Goal: Task Accomplishment & Management: Use online tool/utility

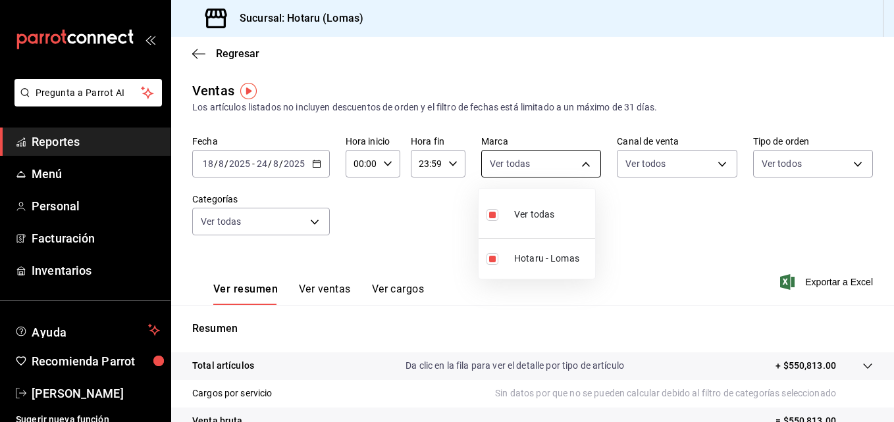
click at [574, 162] on body "Pregunta a Parrot AI Reportes Menú Personal Facturación Inventarios Ayuda Recom…" at bounding box center [447, 211] width 894 height 422
click at [712, 166] on div at bounding box center [447, 211] width 894 height 422
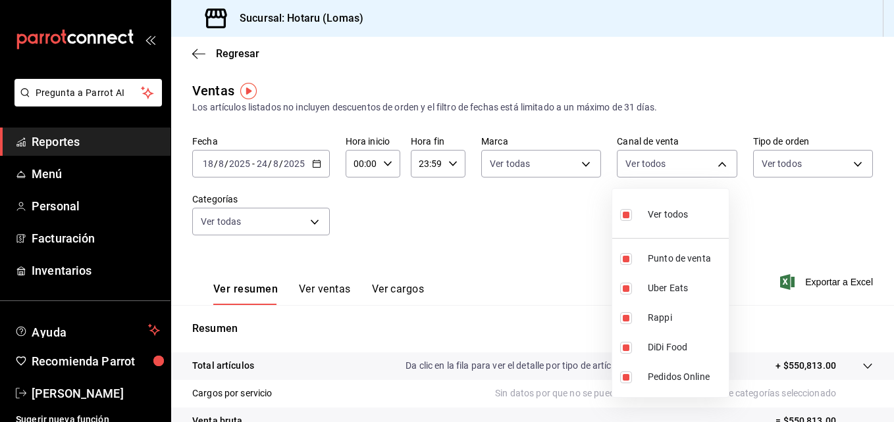
click at [712, 166] on body "Pregunta a Parrot AI Reportes Menú Personal Facturación Inventarios Ayuda Recom…" at bounding box center [447, 211] width 894 height 422
click at [844, 163] on div at bounding box center [447, 211] width 894 height 422
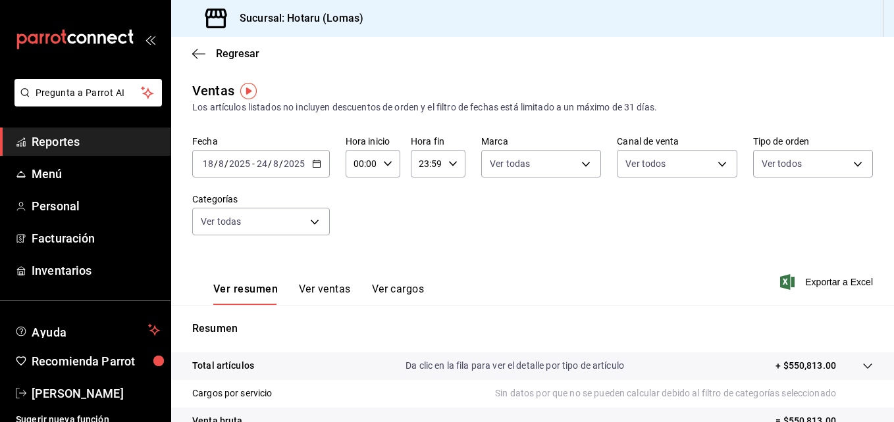
click at [844, 163] on body "Pregunta a Parrot AI Reportes Menú Personal Facturación Inventarios Ayuda Recom…" at bounding box center [447, 211] width 894 height 422
drag, startPoint x: 891, startPoint y: 228, endPoint x: 881, endPoint y: 263, distance: 36.2
click at [881, 263] on div at bounding box center [447, 211] width 894 height 422
click at [315, 224] on body "Pregunta a Parrot AI Reportes Menú Personal Facturación Inventarios Ayuda Recom…" at bounding box center [447, 211] width 894 height 422
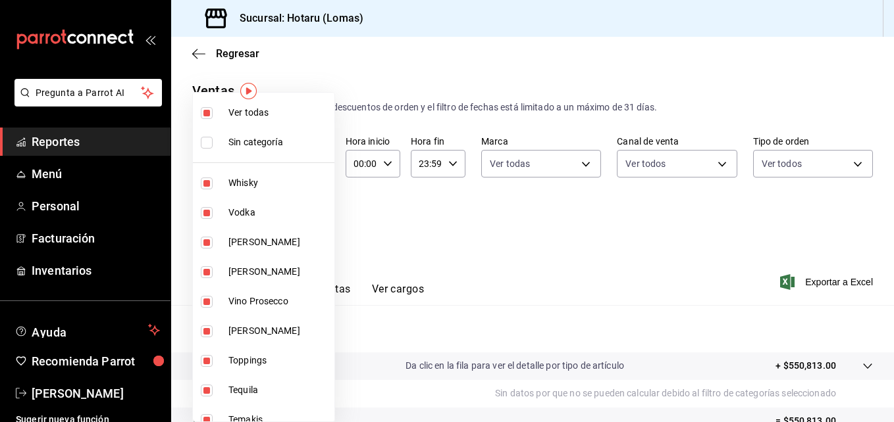
click at [213, 143] on label at bounding box center [209, 143] width 17 height 12
click at [213, 143] on input "checkbox" at bounding box center [207, 143] width 12 height 12
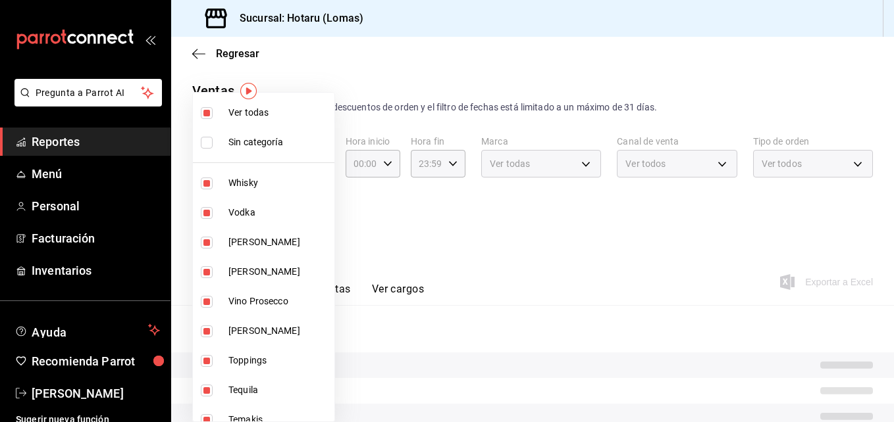
click at [209, 143] on input "checkbox" at bounding box center [207, 143] width 12 height 12
checkbox input "true"
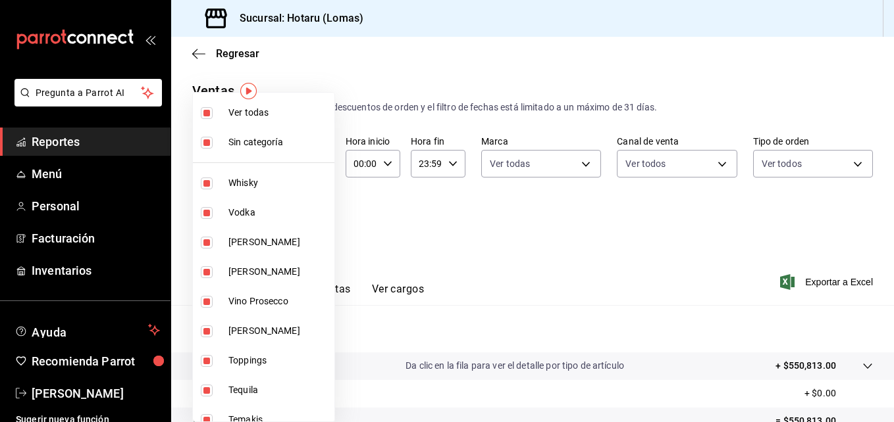
click at [580, 224] on div at bounding box center [447, 211] width 894 height 422
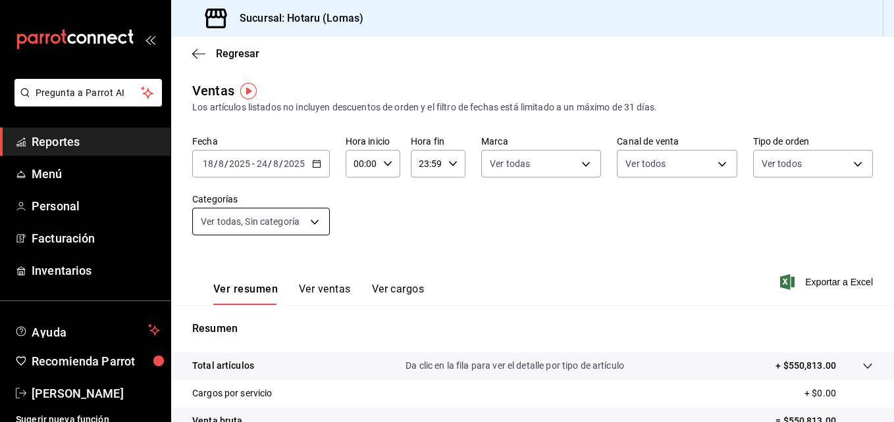
click at [315, 218] on body "Pregunta a Parrot AI Reportes Menú Personal Facturación Inventarios Ayuda Recom…" at bounding box center [447, 211] width 894 height 422
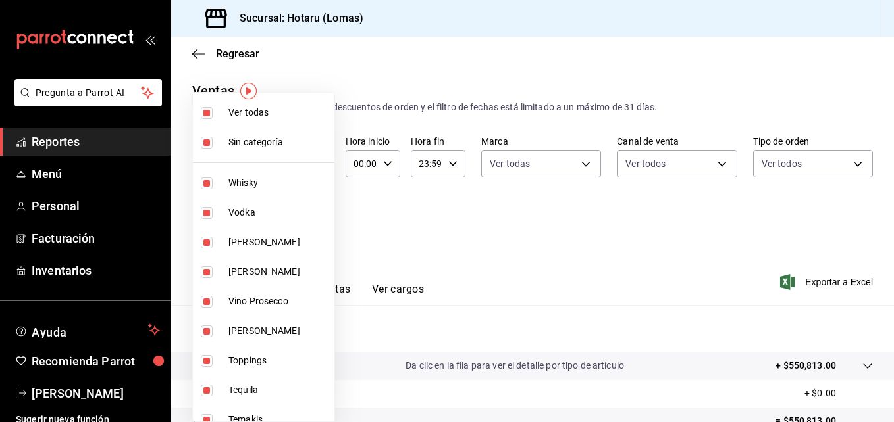
click at [648, 213] on div at bounding box center [447, 211] width 894 height 422
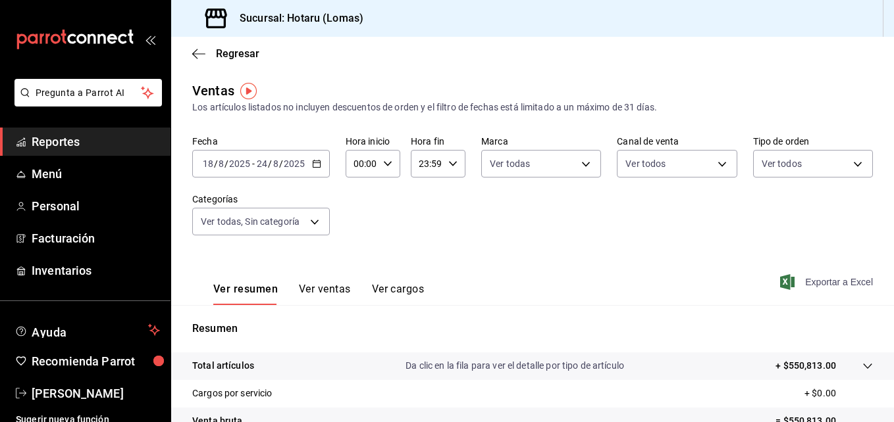
click at [809, 286] on span "Exportar a Excel" at bounding box center [827, 282] width 90 height 16
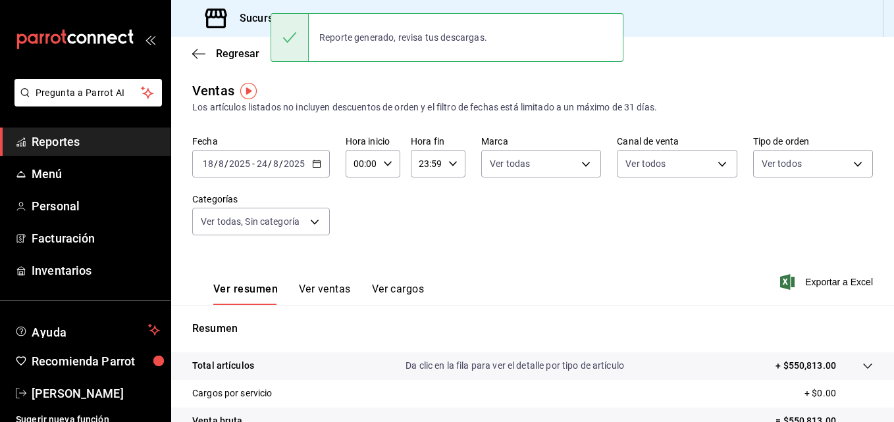
click at [391, 182] on div "Fecha [DATE] [DATE] - [DATE] [DATE] Hora inicio 00:00 Hora inicio Hora fin 23:5…" at bounding box center [532, 194] width 680 height 116
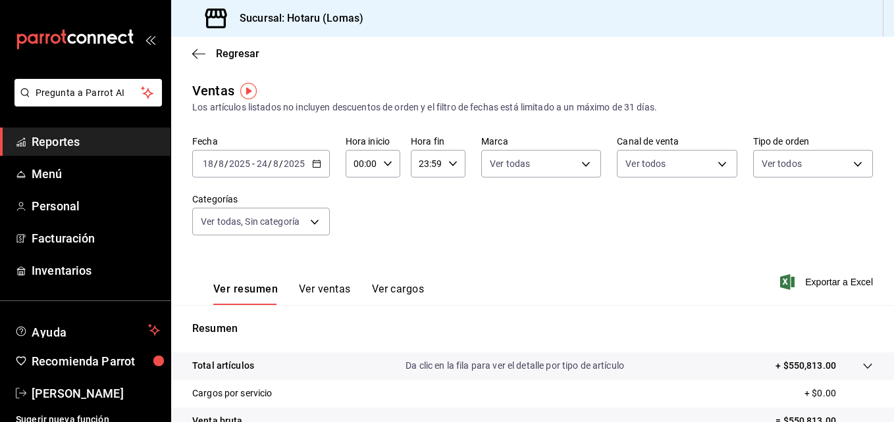
click at [329, 287] on button "Ver ventas" at bounding box center [325, 294] width 52 height 22
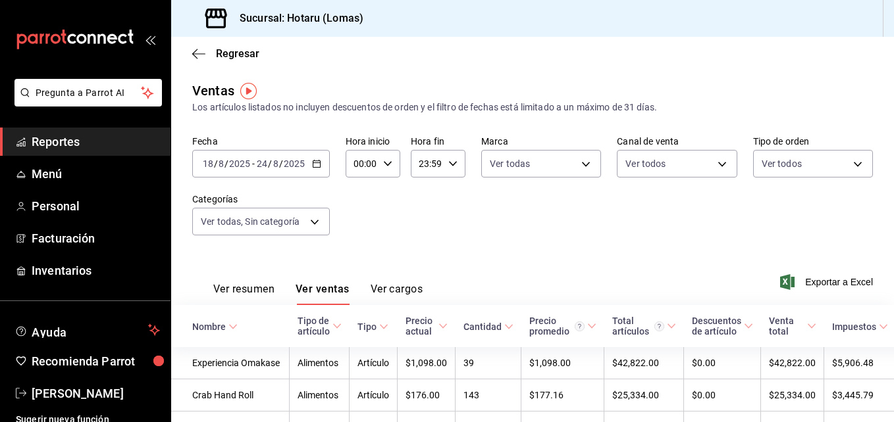
click at [235, 285] on button "Ver resumen" at bounding box center [243, 294] width 61 height 22
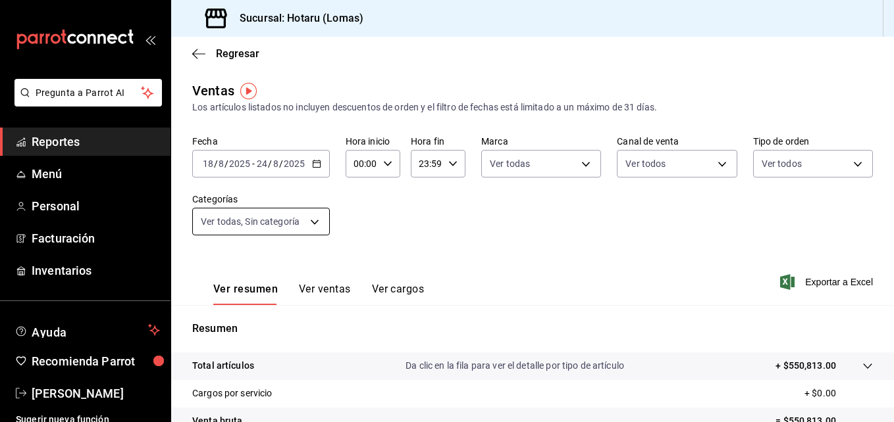
click at [313, 223] on body "Pregunta a Parrot AI Reportes Menú Personal Facturación Inventarios Ayuda Recom…" at bounding box center [447, 211] width 894 height 422
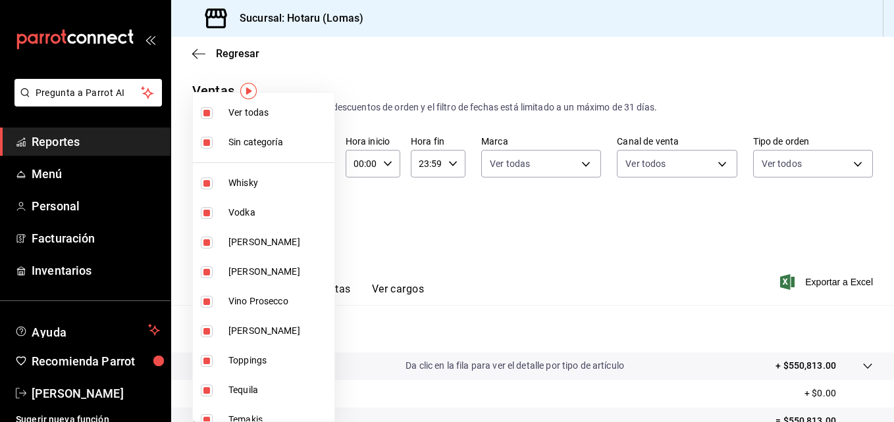
click at [207, 142] on input "checkbox" at bounding box center [207, 143] width 12 height 12
checkbox input "false"
click at [545, 229] on div at bounding box center [447, 211] width 894 height 422
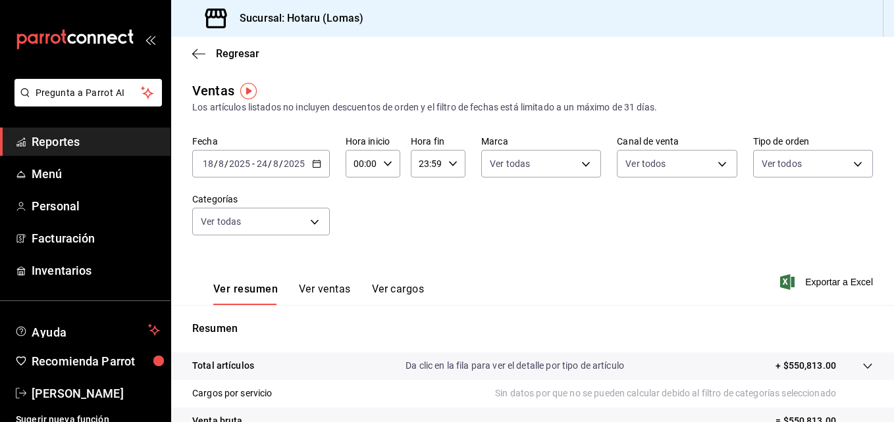
click at [592, 190] on div "Fecha [DATE] [DATE] - [DATE] [DATE] Hora inicio 00:00 Hora inicio Hora fin 23:5…" at bounding box center [532, 194] width 680 height 116
